Goal: Check status

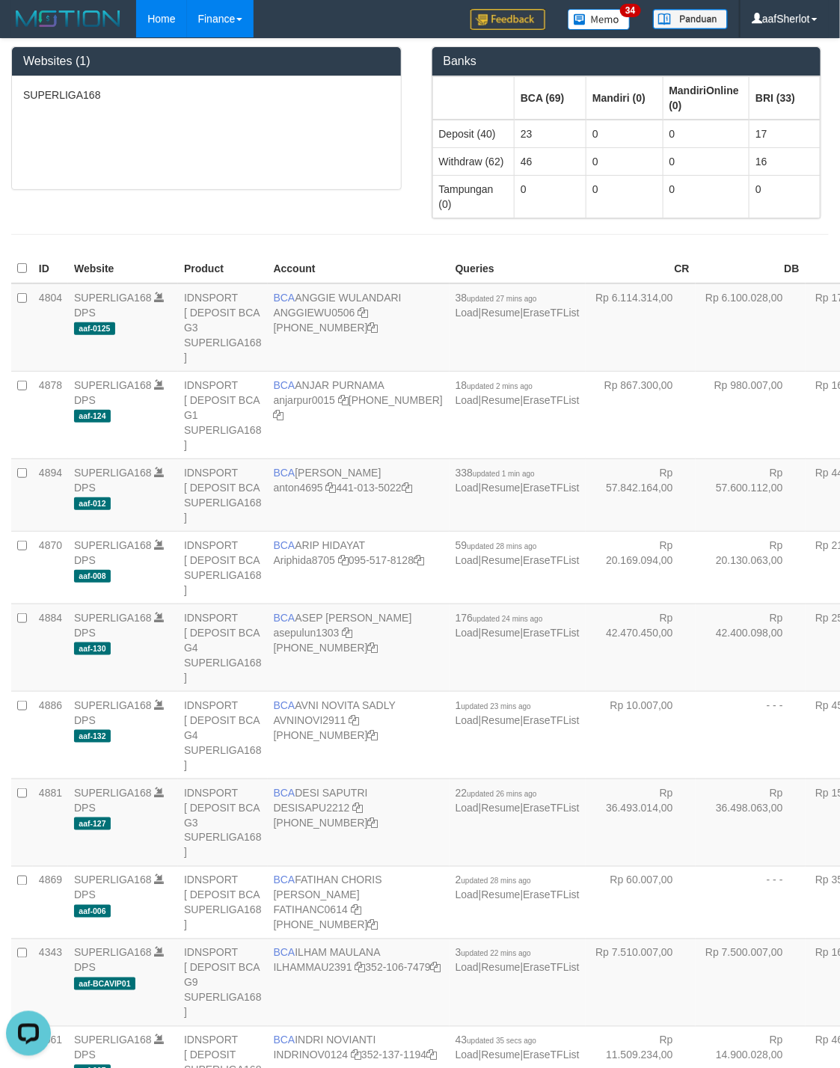
scroll to position [1610, 0]
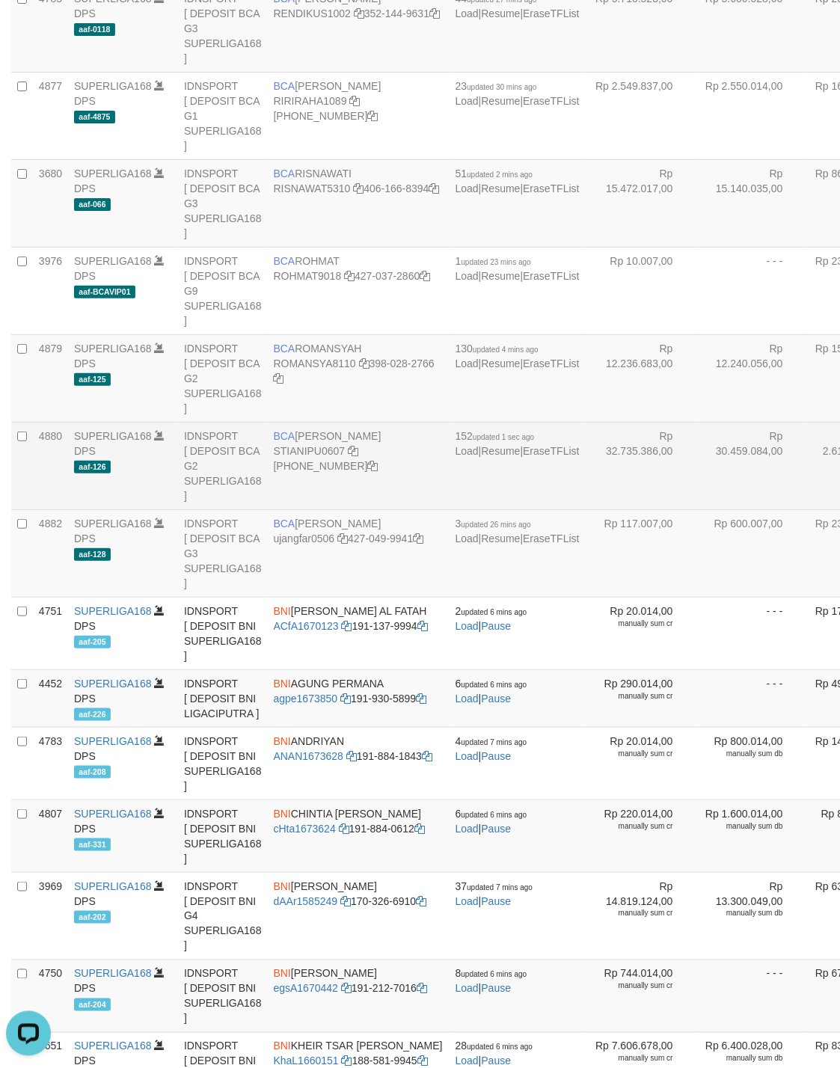
click at [696, 509] on td "Rp 30.459.084,00" at bounding box center [751, 466] width 110 height 88
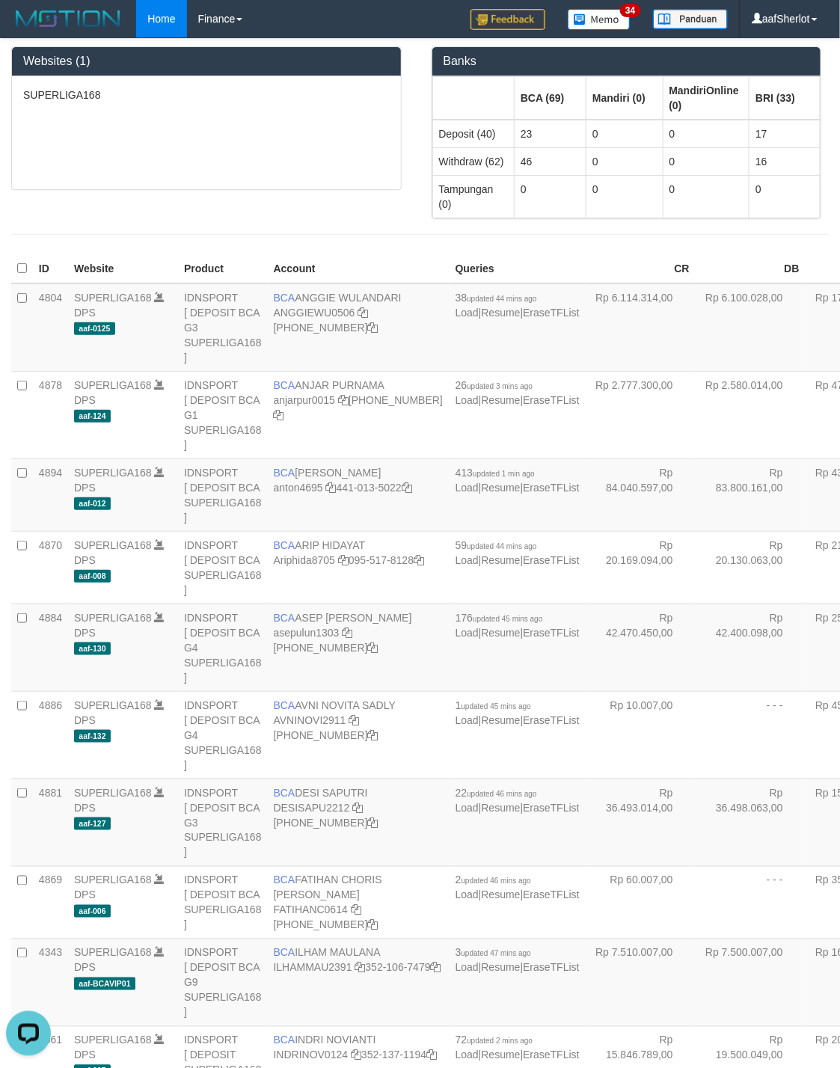
scroll to position [1610, 0]
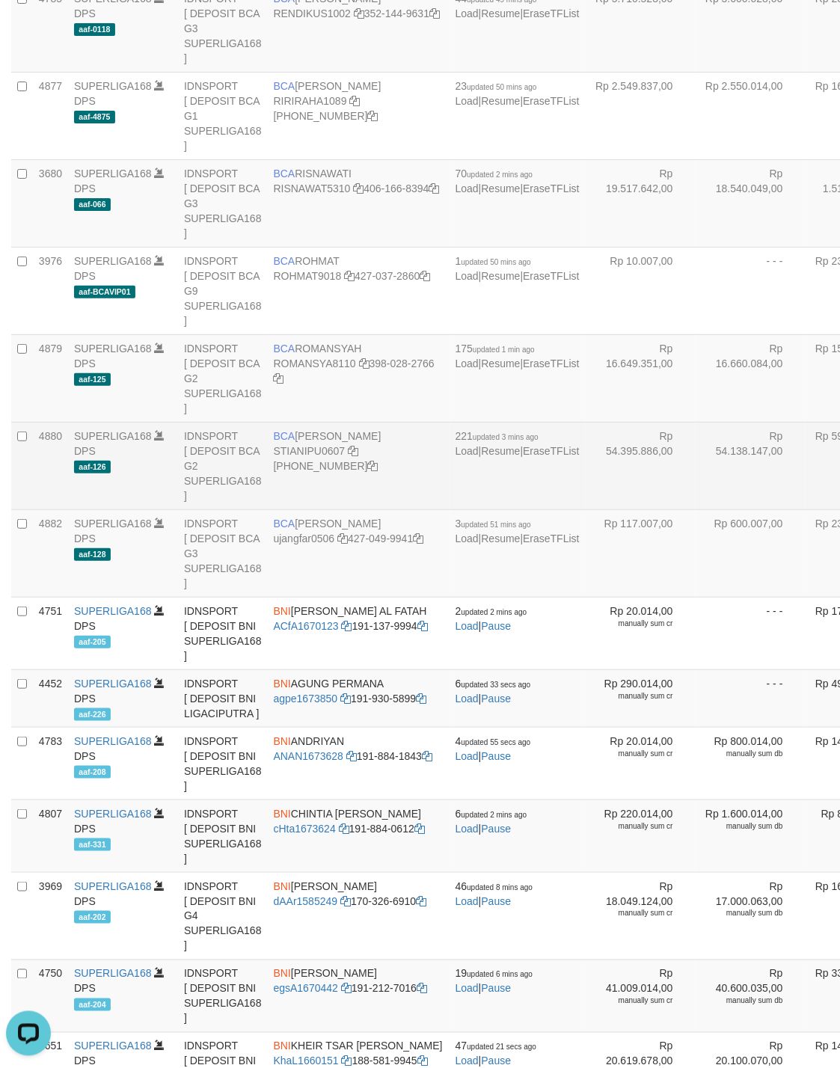
click at [806, 509] on td "Rp 599.459,00" at bounding box center [856, 466] width 101 height 88
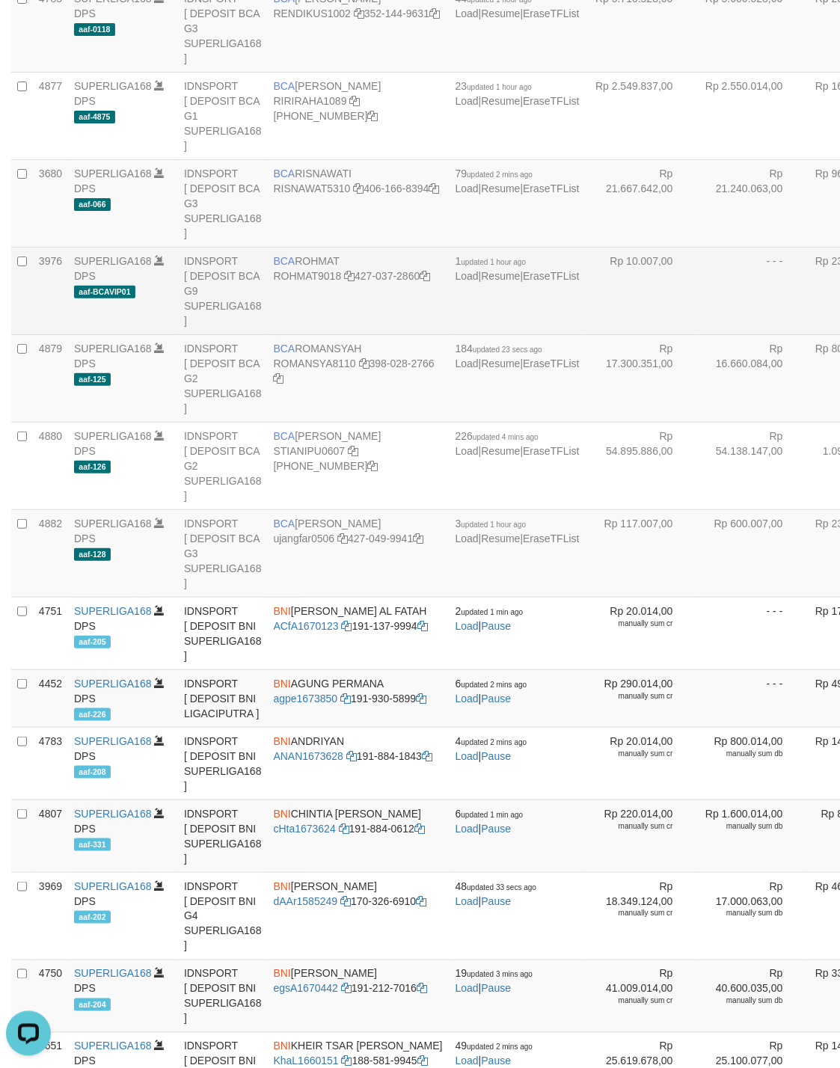
drag, startPoint x: 578, startPoint y: 397, endPoint x: 592, endPoint y: 382, distance: 21.7
click at [696, 334] on td "- - -" at bounding box center [751, 291] width 110 height 88
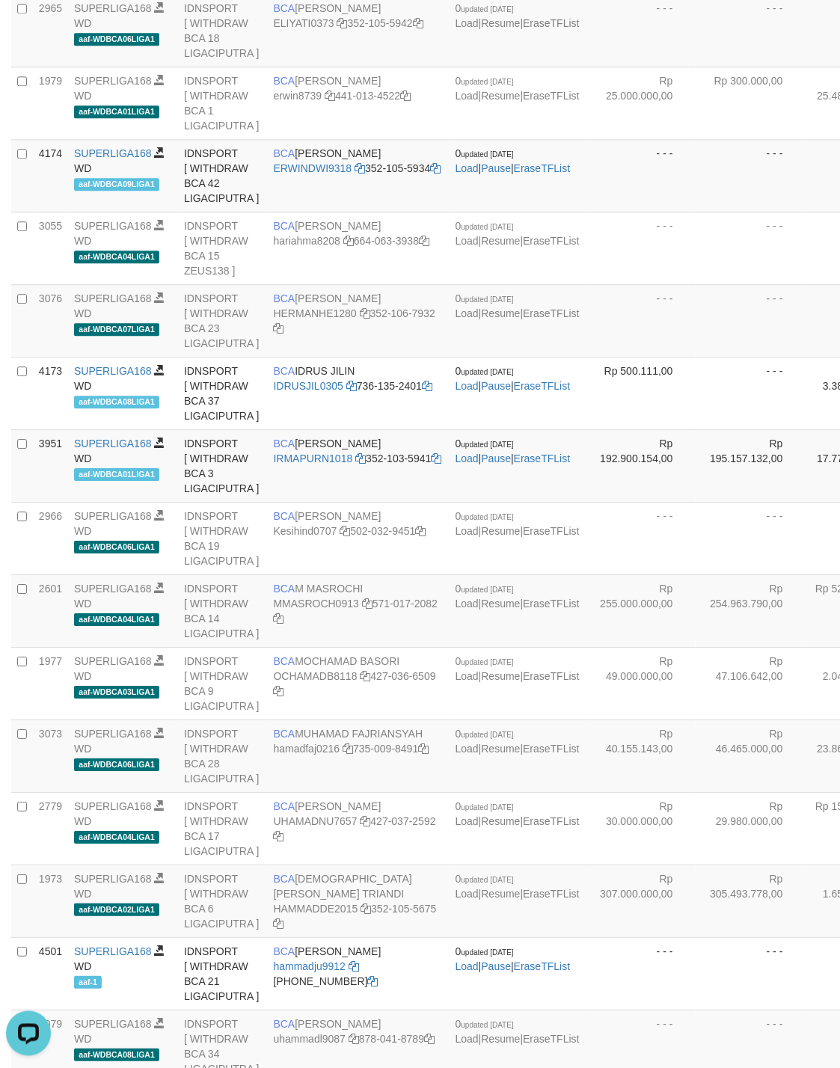
scroll to position [557, 0]
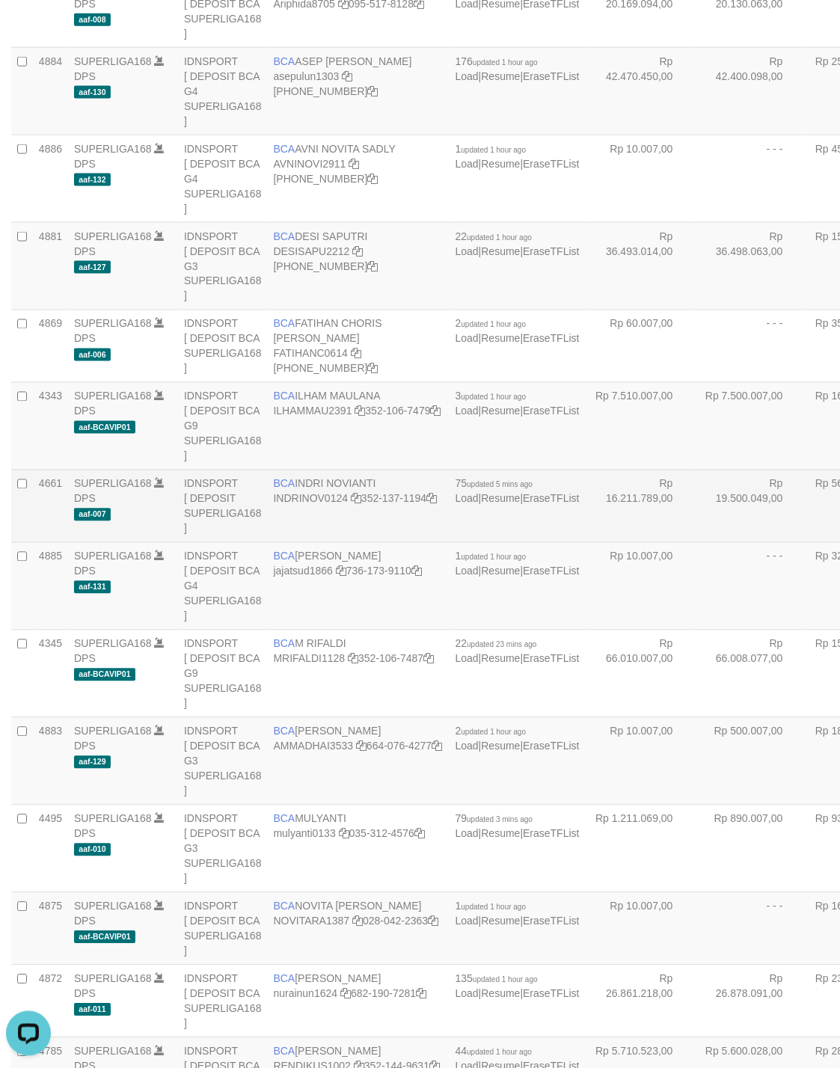
click at [696, 542] on td "Rp 19.500.049,00" at bounding box center [751, 506] width 110 height 73
